Goal: Check status

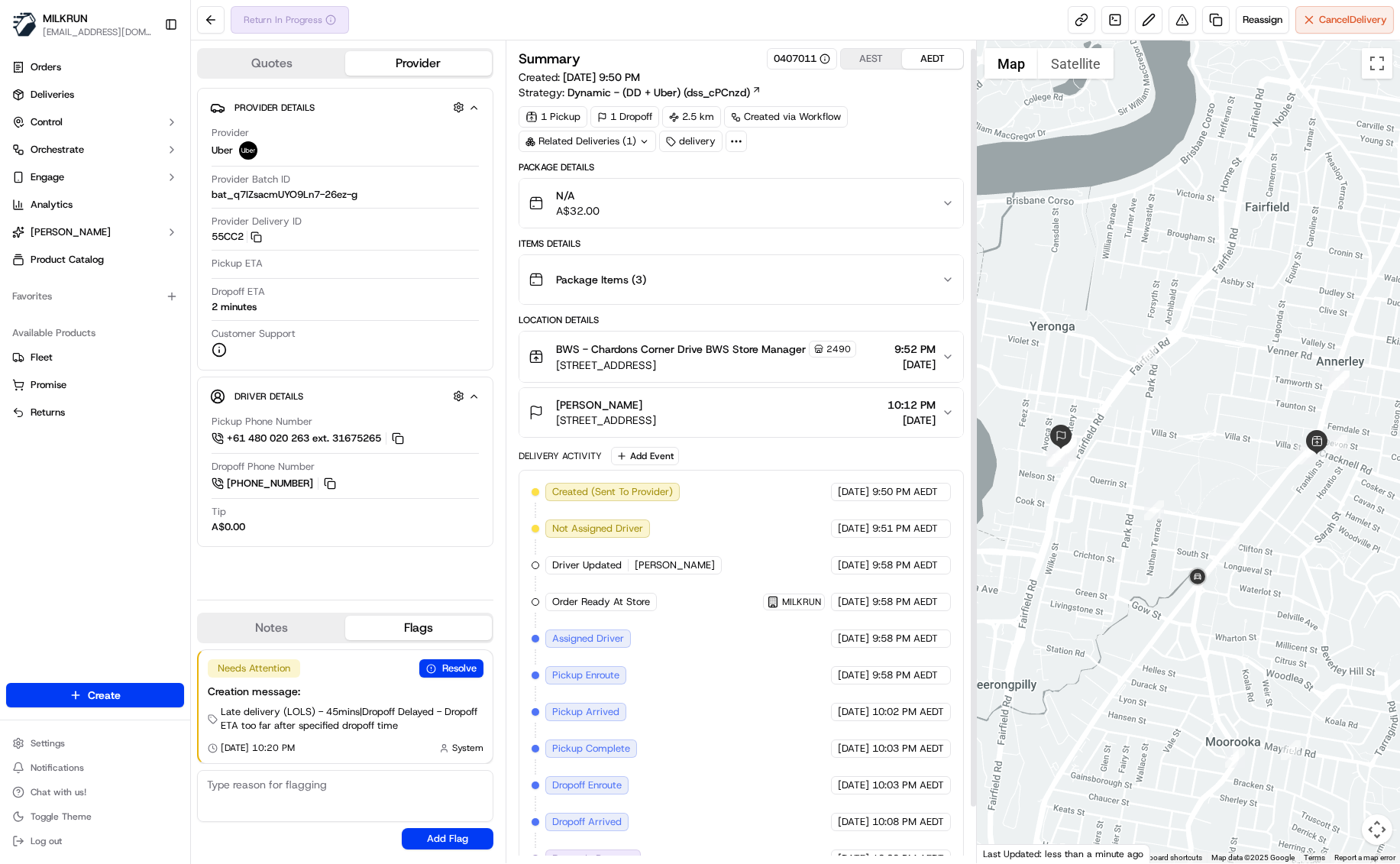
scroll to position [68, 0]
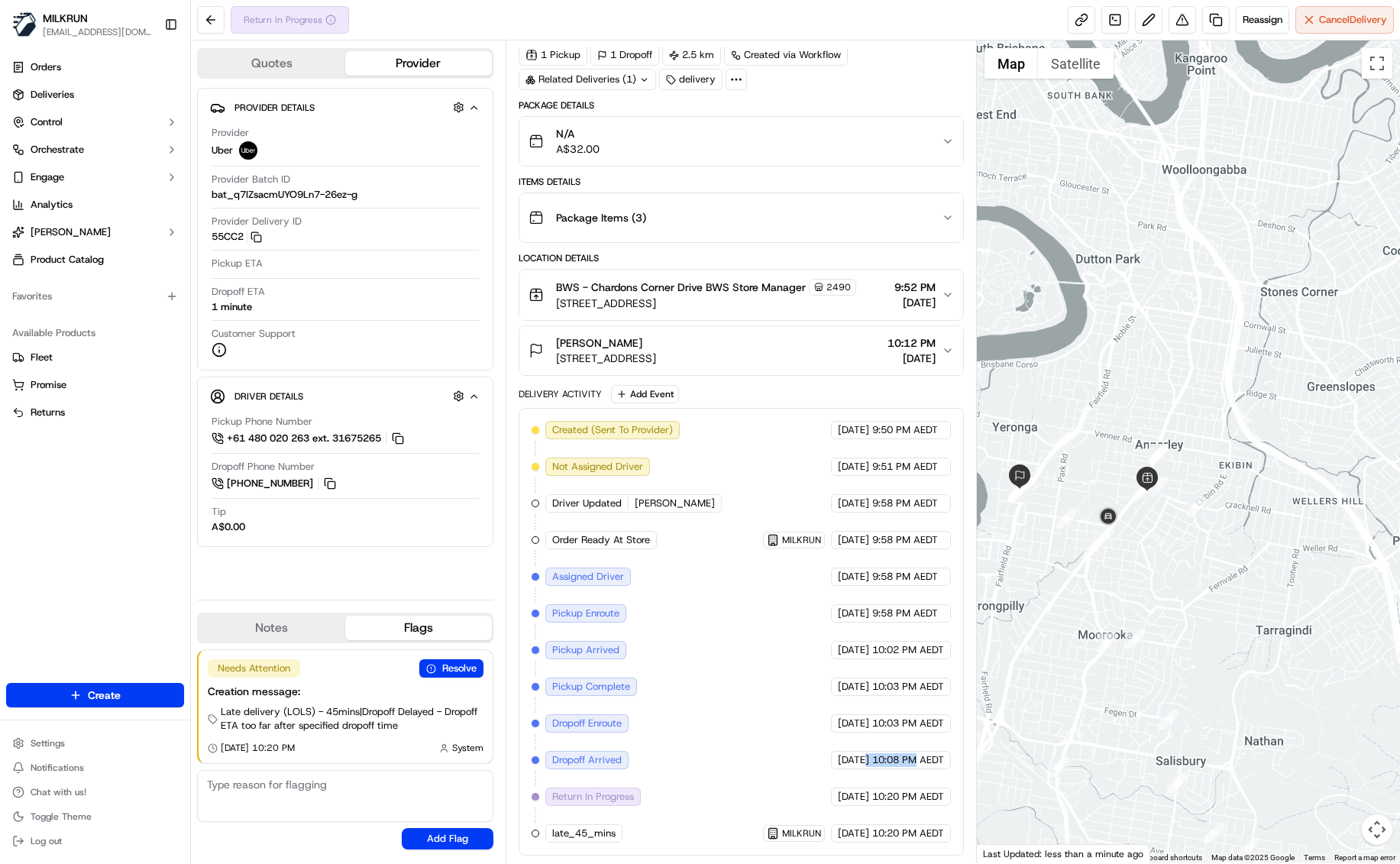
drag, startPoint x: 838, startPoint y: 756, endPoint x: 915, endPoint y: 777, distance: 79.8
click at [915, 775] on div "Created (Sent To Provider) Uber [DATE] 9:50 PM AEDT Not Assigned Driver Uber [D…" at bounding box center [741, 631] width 419 height 422
drag, startPoint x: 942, startPoint y: 795, endPoint x: 767, endPoint y: 804, distance: 175.2
click at [767, 804] on div "Created (Sent To Provider) Uber [DATE] 9:50 PM AEDT Not Assigned Driver Uber [D…" at bounding box center [741, 631] width 419 height 422
drag, startPoint x: 865, startPoint y: 763, endPoint x: 929, endPoint y: 763, distance: 64.0
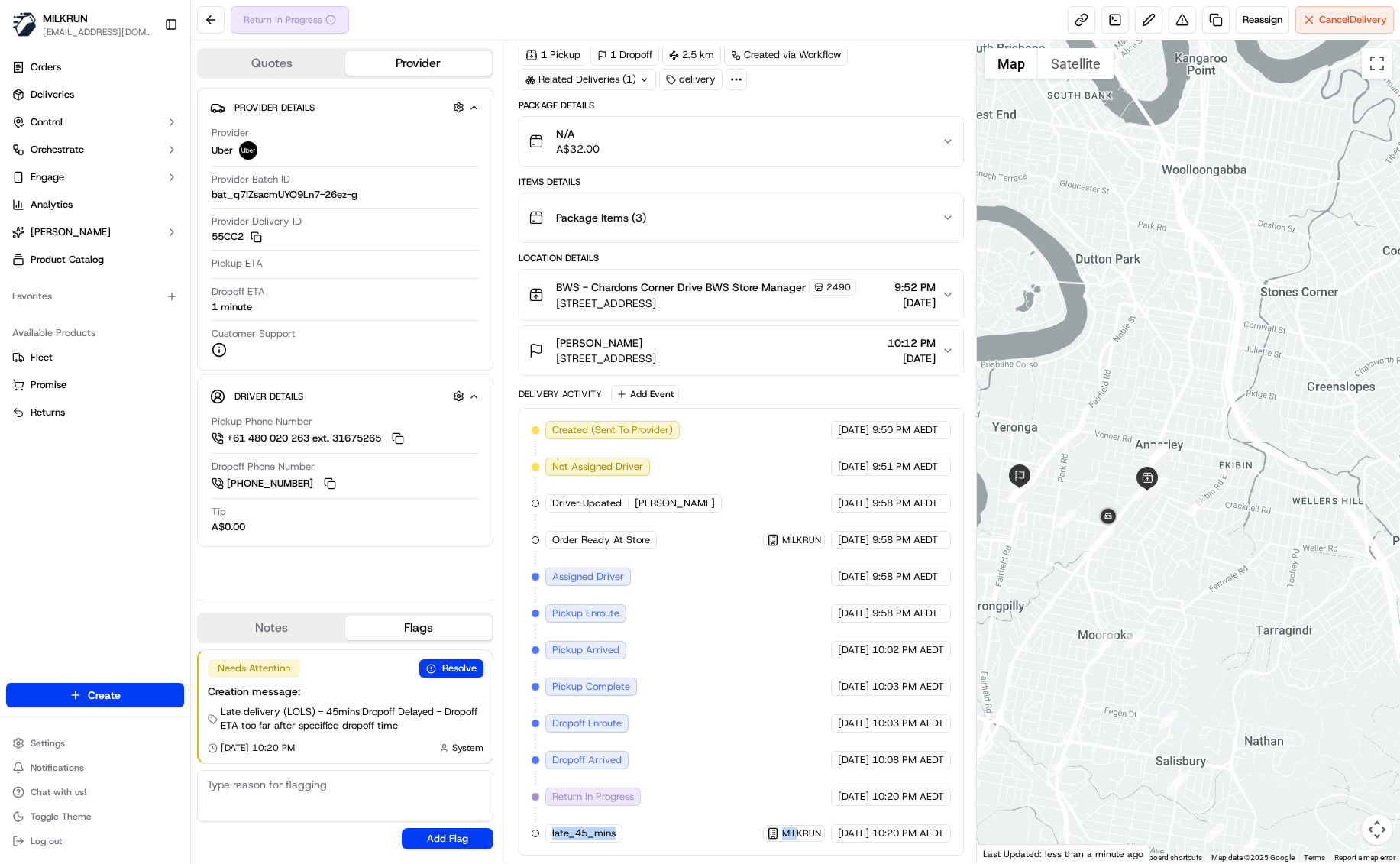
click at [929, 763] on div "[DATE] 10:08 PM AEDT" at bounding box center [891, 760] width 120 height 18
drag, startPoint x: 924, startPoint y: 793, endPoint x: 828, endPoint y: 795, distance: 96.0
click at [831, 795] on div "[DATE] 10:20 PM AEDT" at bounding box center [891, 797] width 120 height 18
drag, startPoint x: 872, startPoint y: 750, endPoint x: 910, endPoint y: 753, distance: 38.1
click at [910, 753] on div "Created (Sent To Provider) Uber [DATE] 9:50 PM AEDT Not Assigned Driver Uber [D…" at bounding box center [741, 631] width 419 height 422
